Goal: Information Seeking & Learning: Learn about a topic

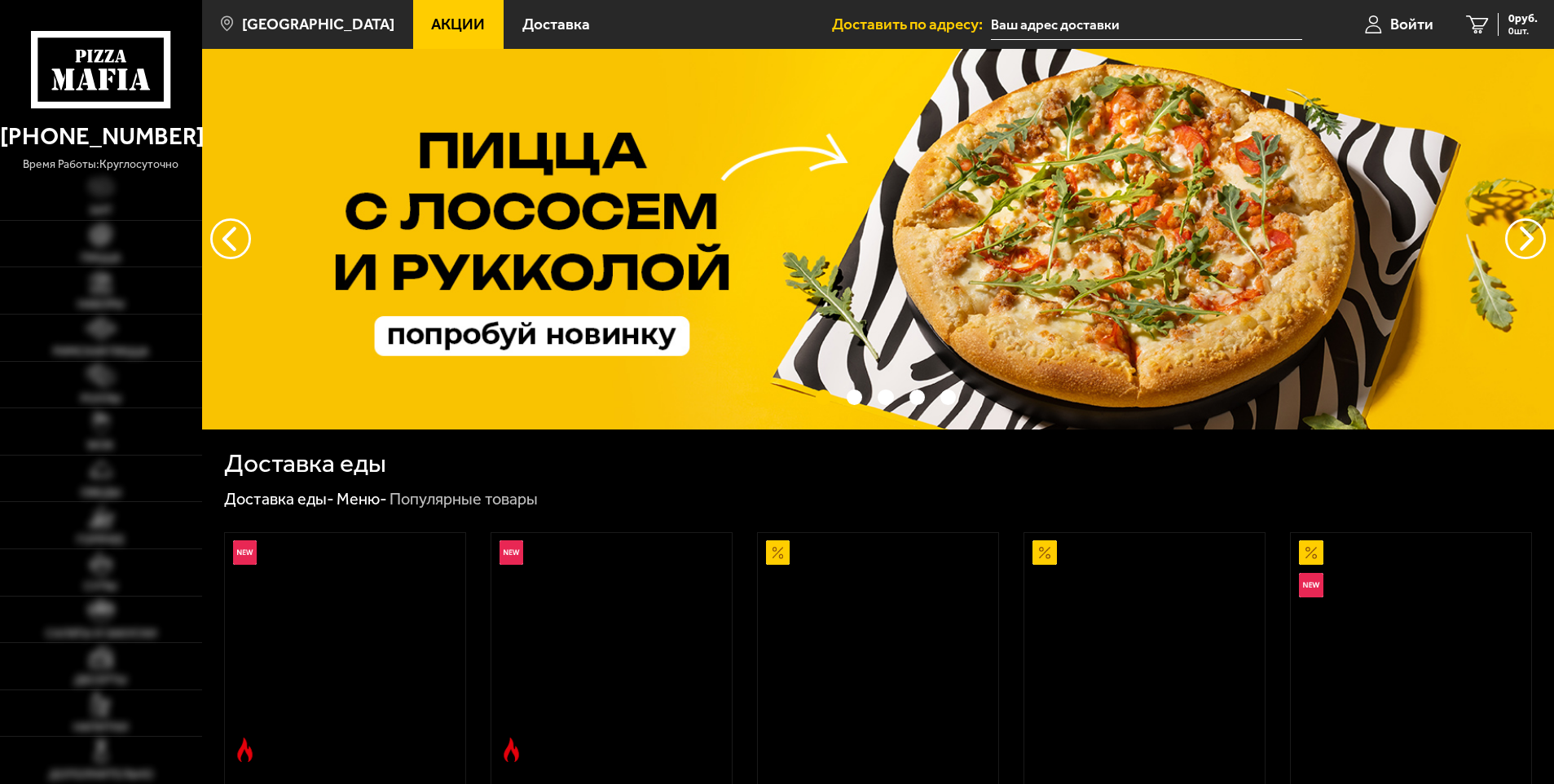
click at [442, 21] on span "Акции" at bounding box center [458, 24] width 54 height 15
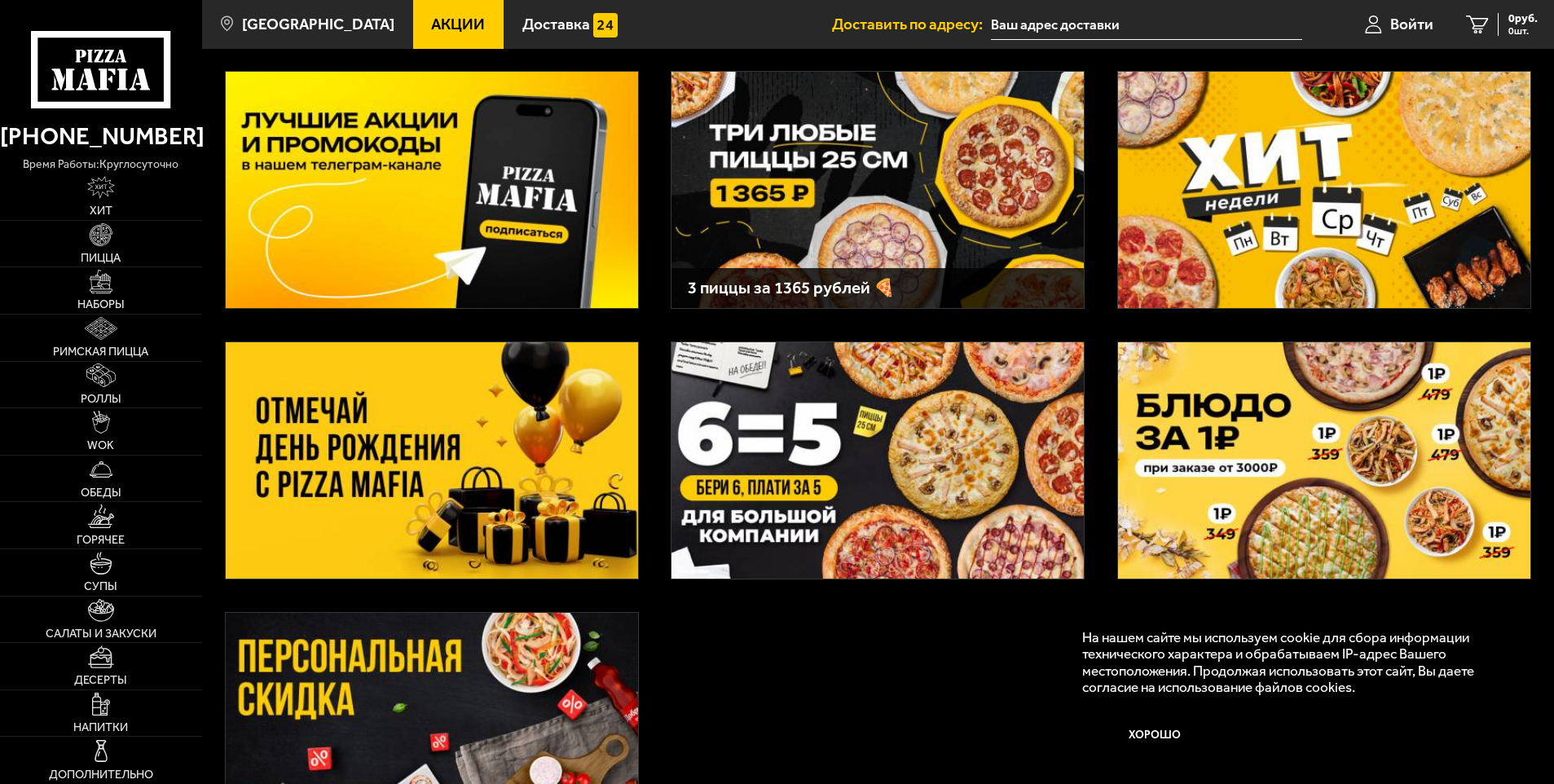
click at [486, 489] on img at bounding box center [432, 461] width 412 height 236
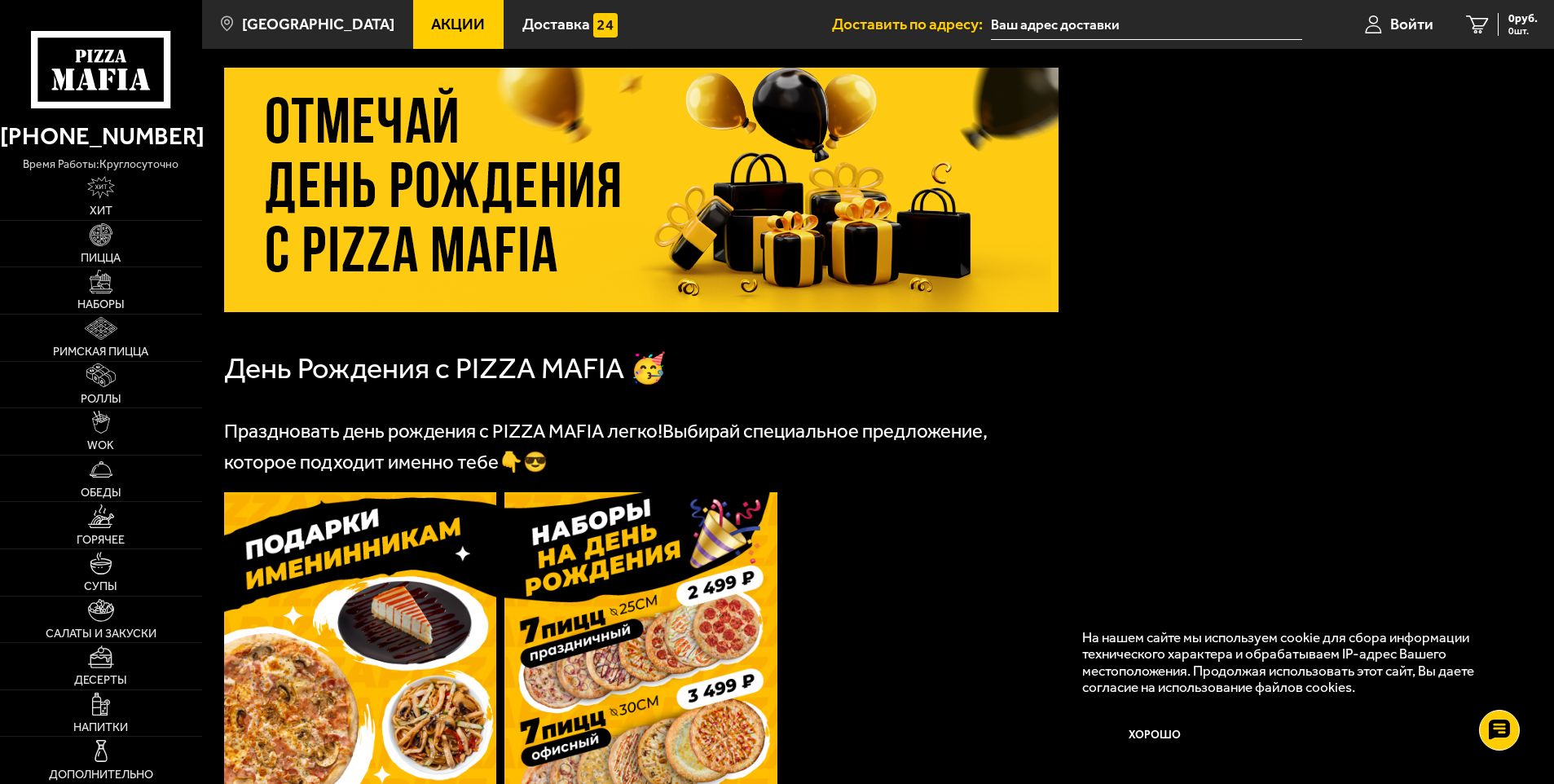
scroll to position [163, 0]
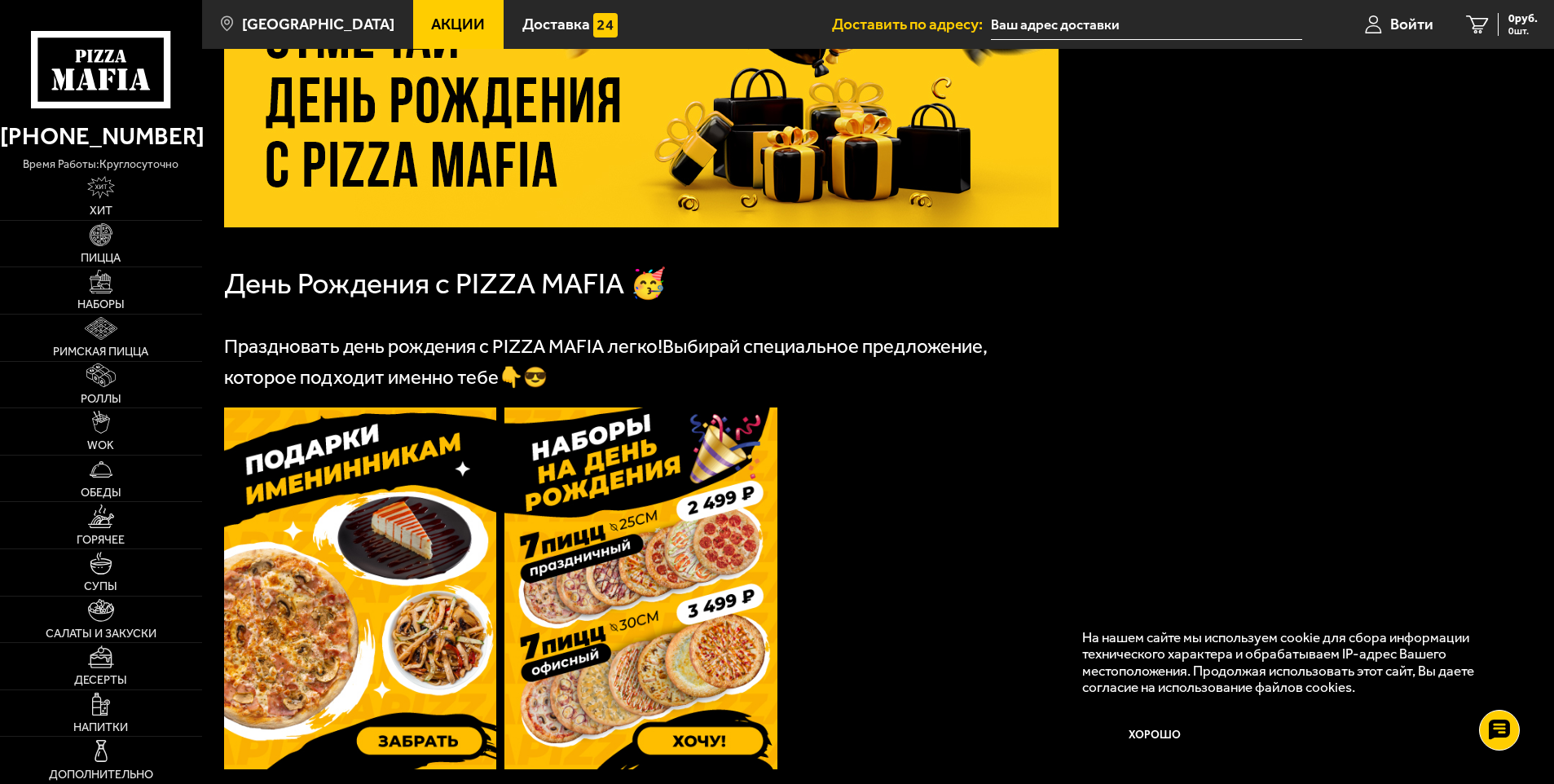
click at [446, 563] on img at bounding box center [361, 588] width 273 height 362
